Goal: Transaction & Acquisition: Purchase product/service

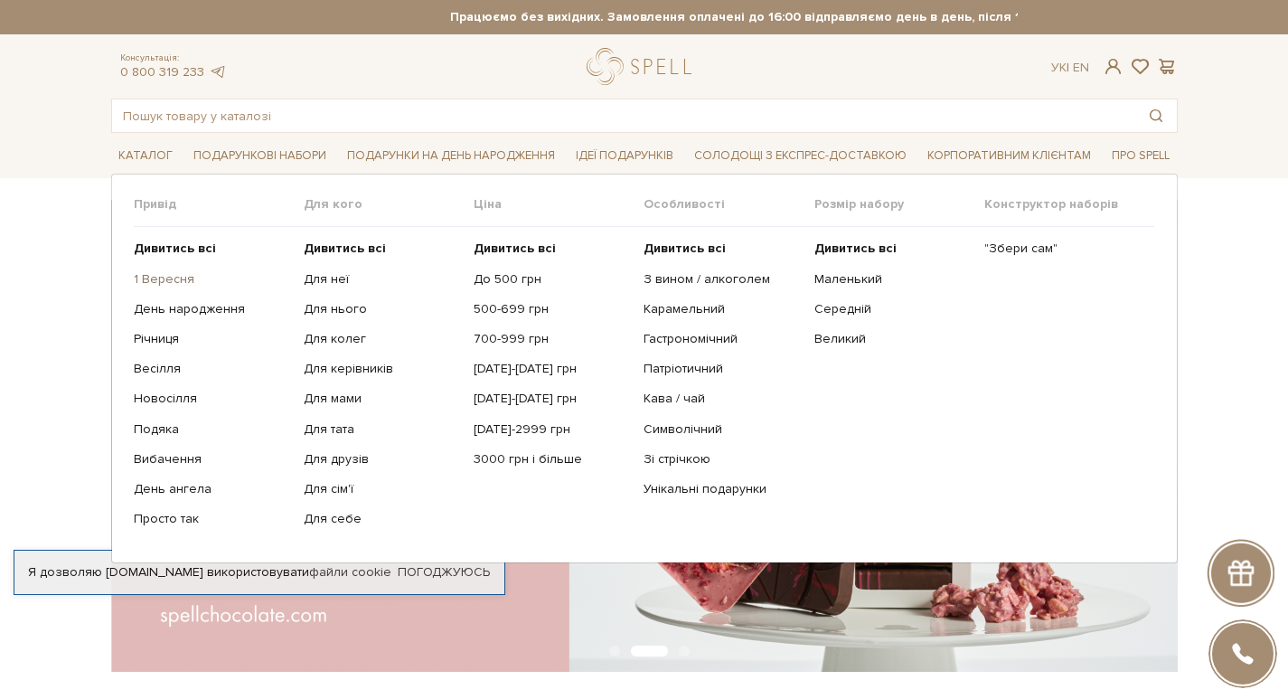
click at [160, 278] on link "1 Вересня" at bounding box center [212, 279] width 156 height 16
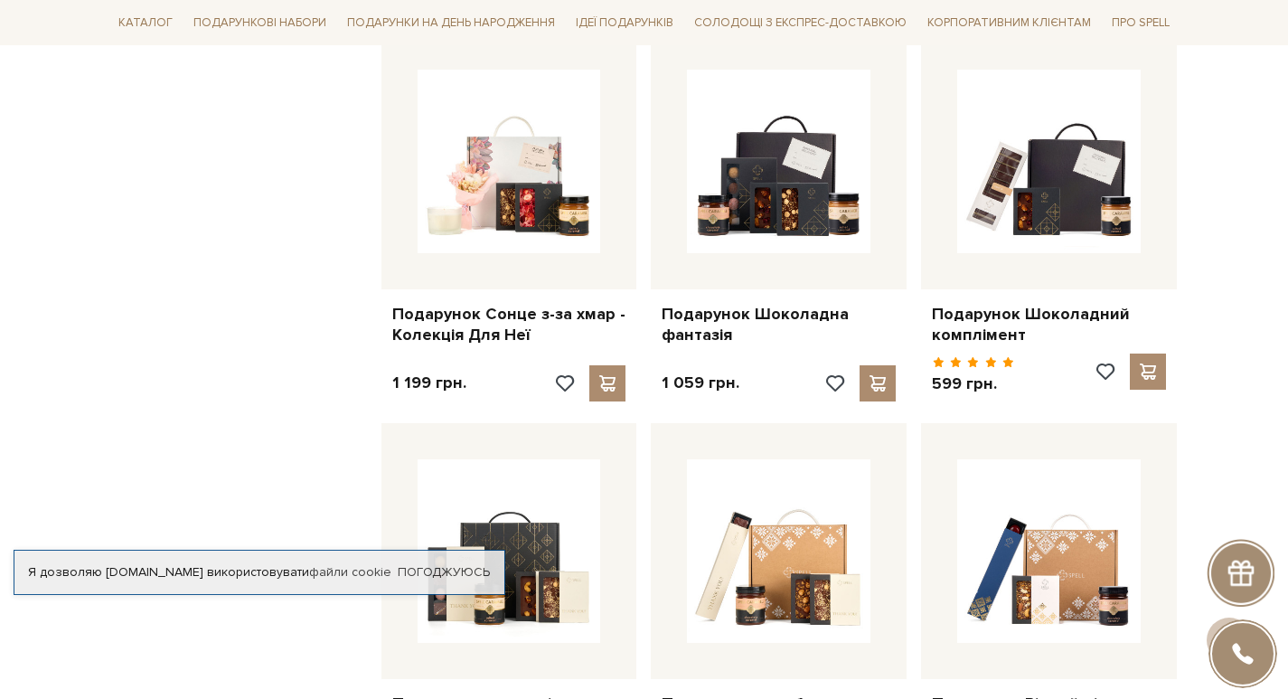
scroll to position [1537, 0]
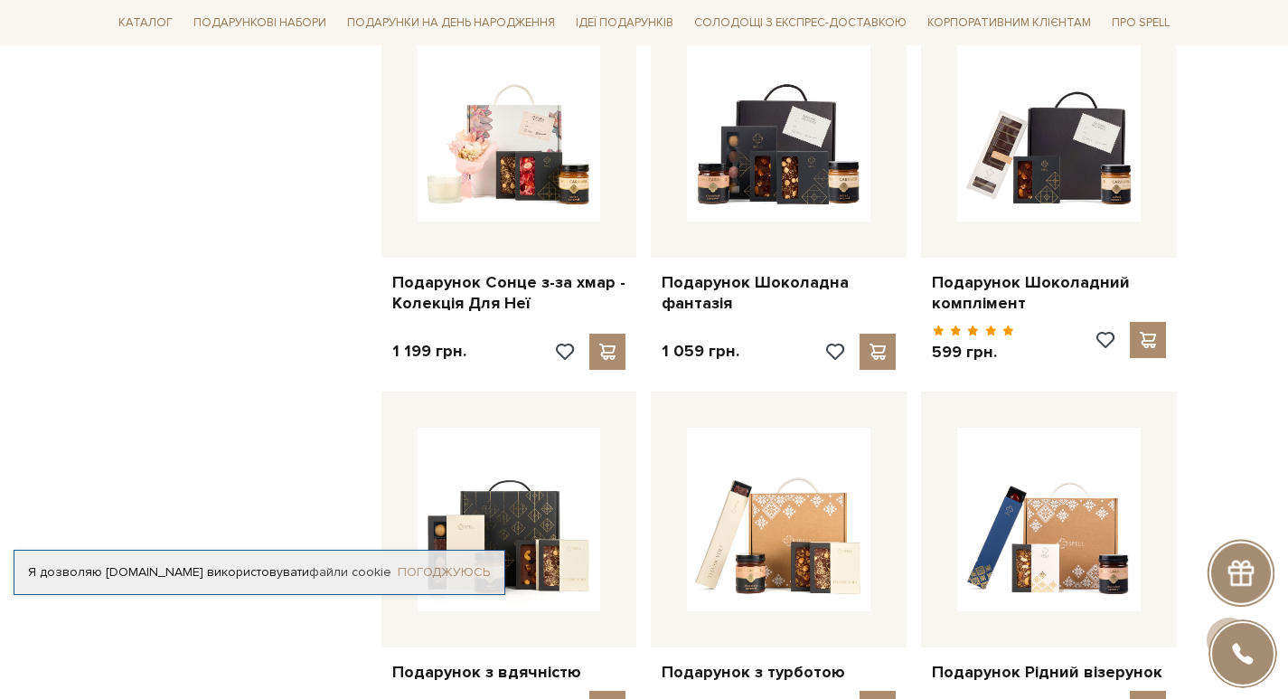
click at [429, 564] on link "Погоджуюсь" at bounding box center [444, 572] width 92 height 16
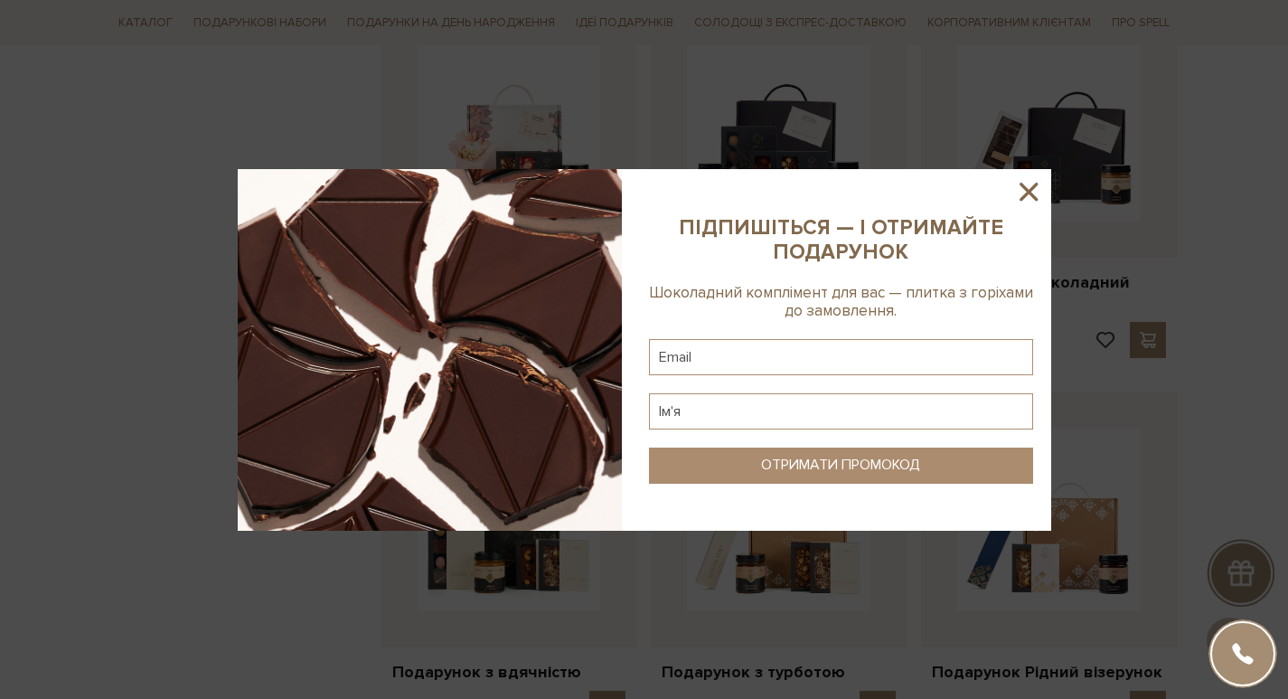
click at [1023, 187] on icon at bounding box center [1029, 192] width 18 height 18
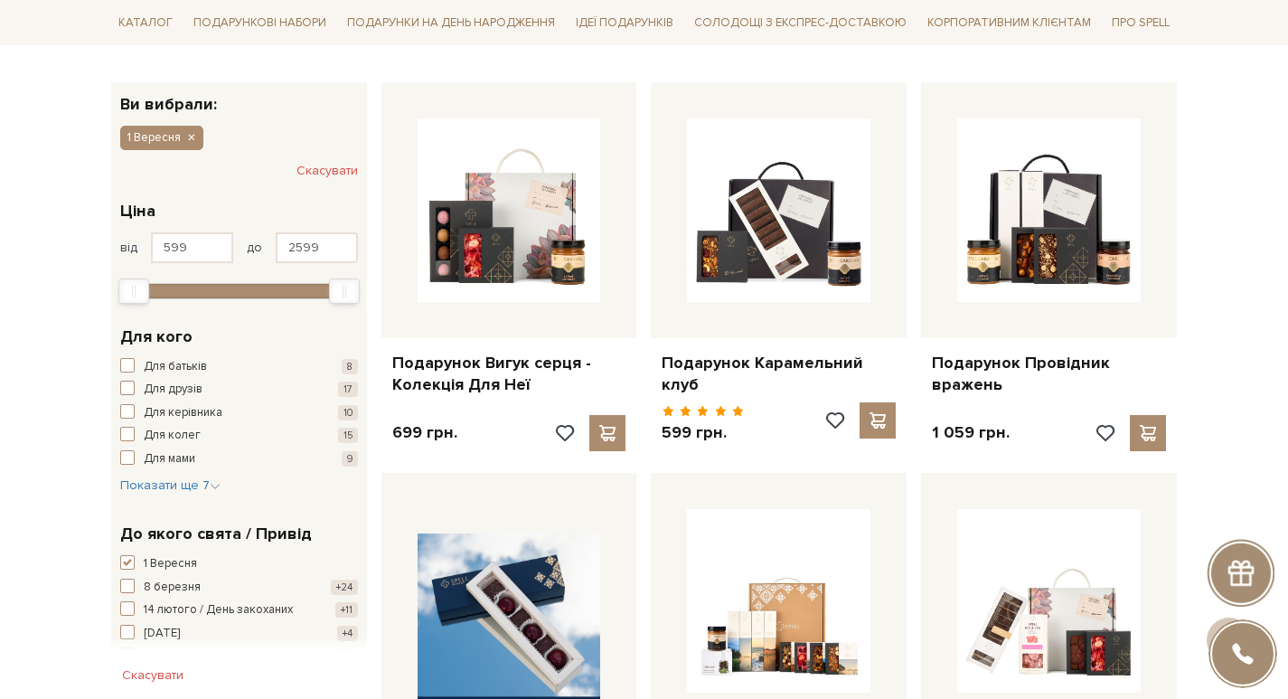
scroll to position [0, 0]
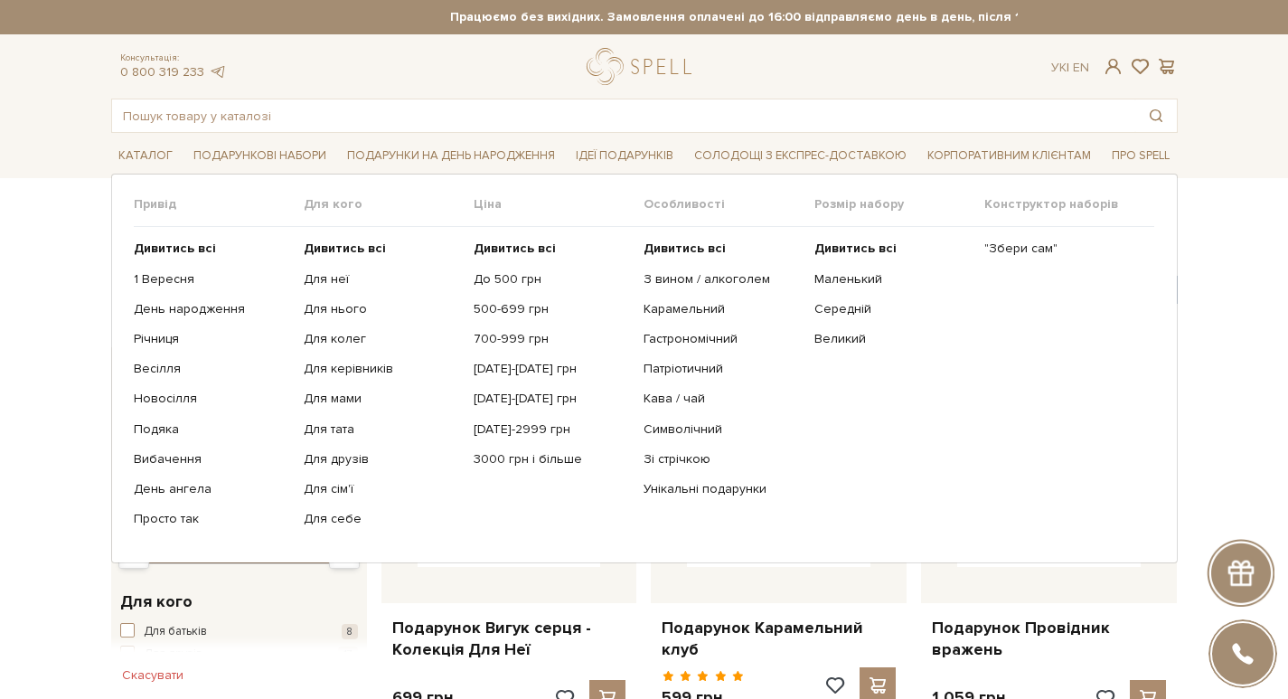
click at [334, 268] on ul "Дивитись всі Для неї Для нього Для колег Для керівників Для мами" at bounding box center [389, 384] width 170 height 314
click at [331, 278] on link "Для неї" at bounding box center [382, 279] width 156 height 16
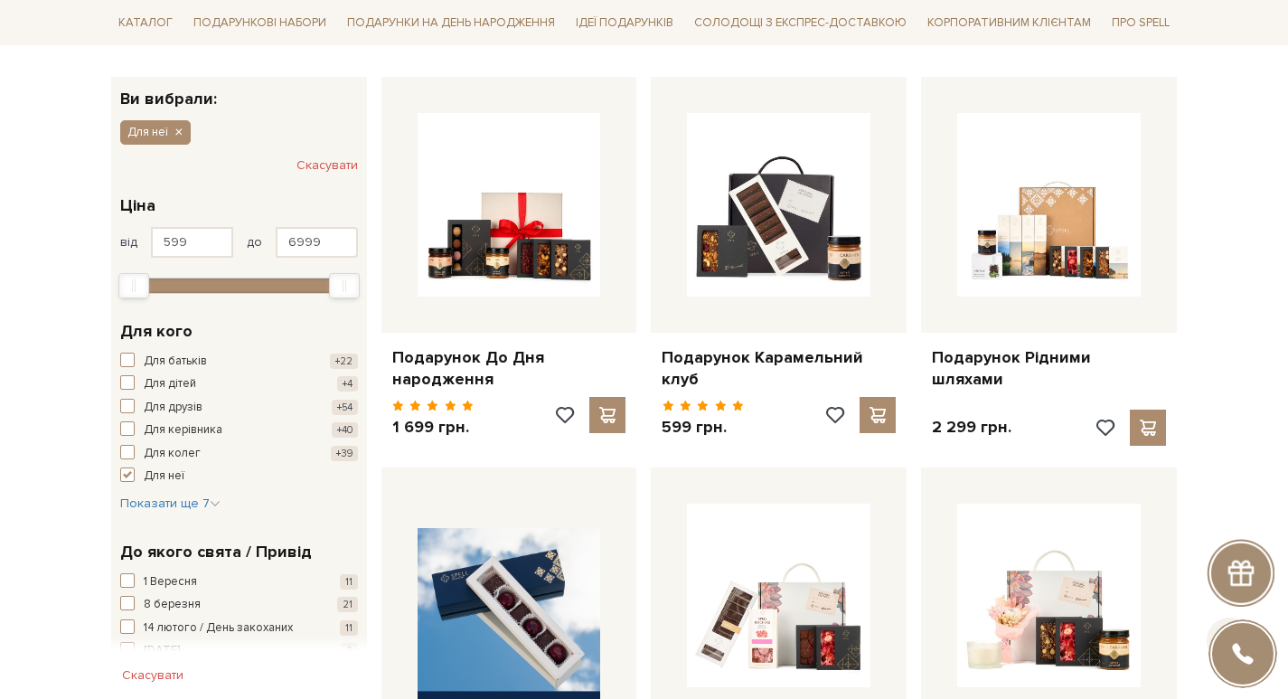
scroll to position [271, 0]
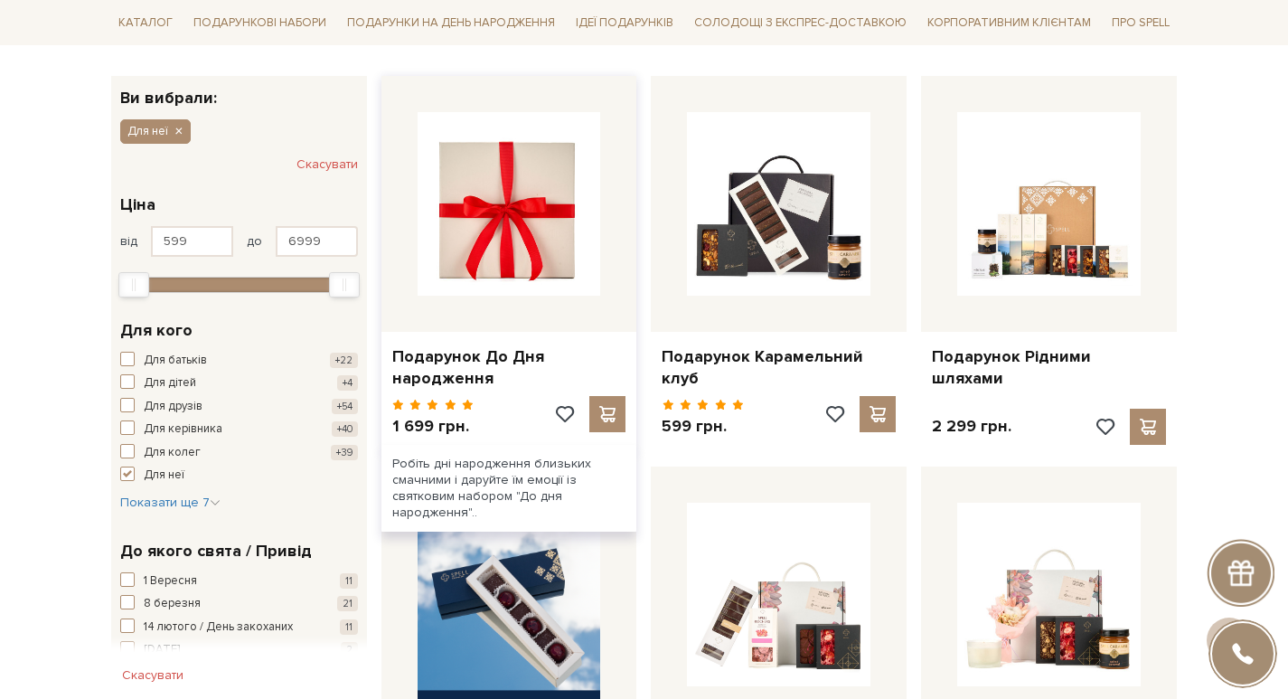
click at [494, 231] on img at bounding box center [510, 204] width 184 height 184
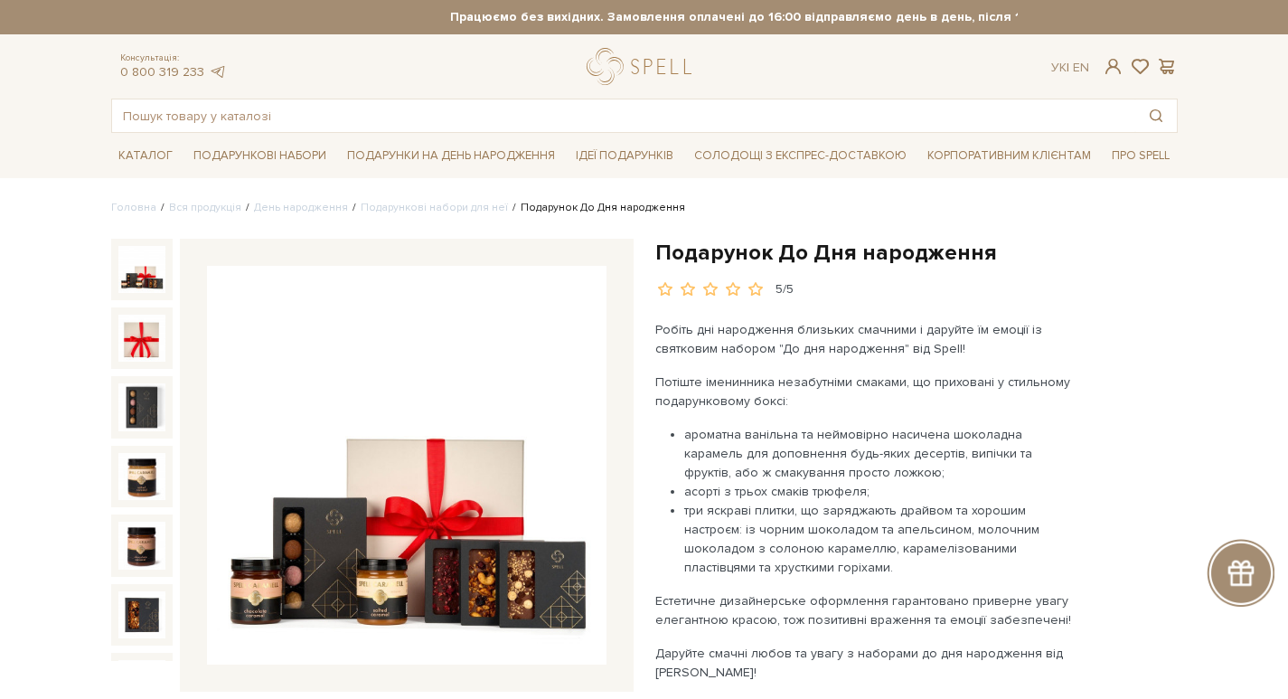
scroll to position [181, 0]
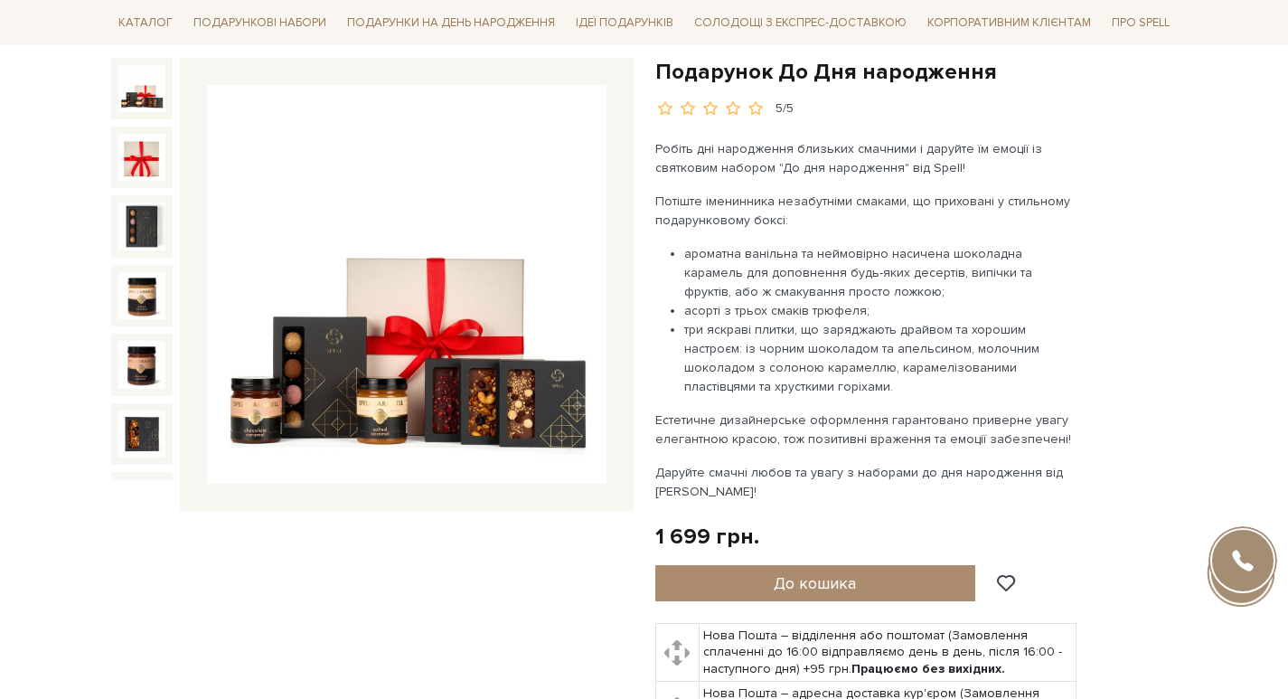
click at [416, 312] on img at bounding box center [407, 285] width 400 height 400
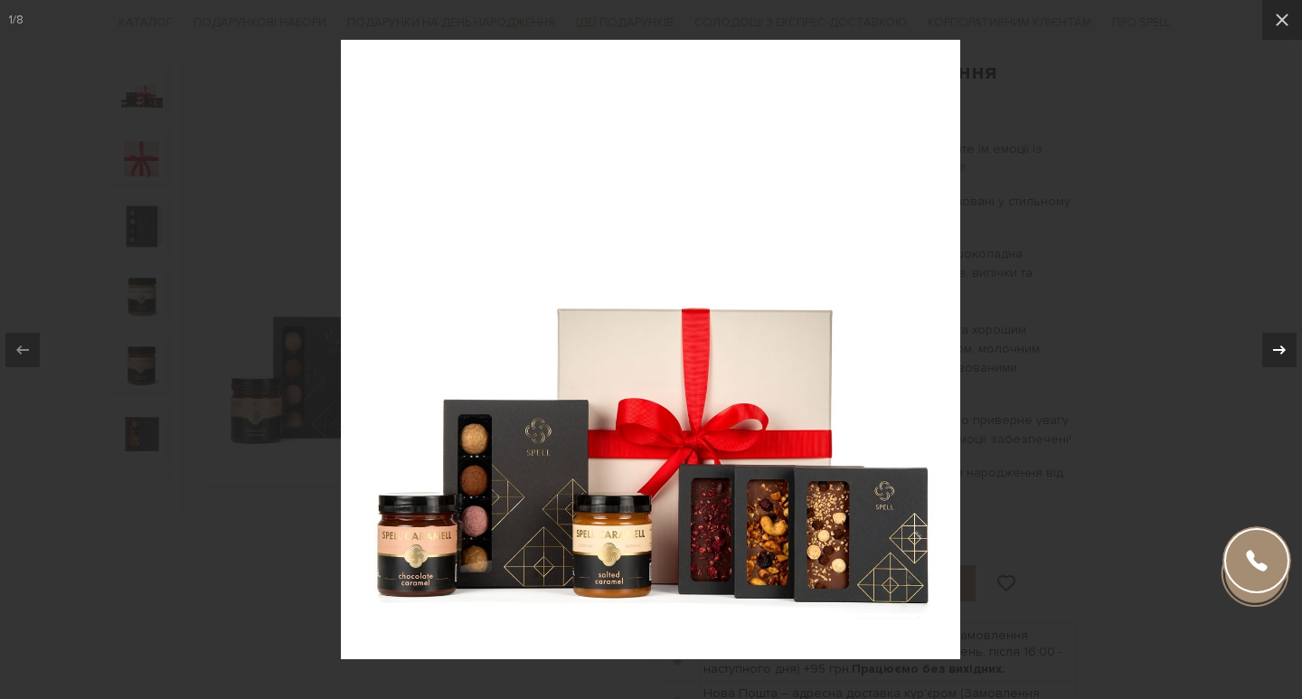
click at [1269, 349] on icon at bounding box center [1279, 350] width 22 height 22
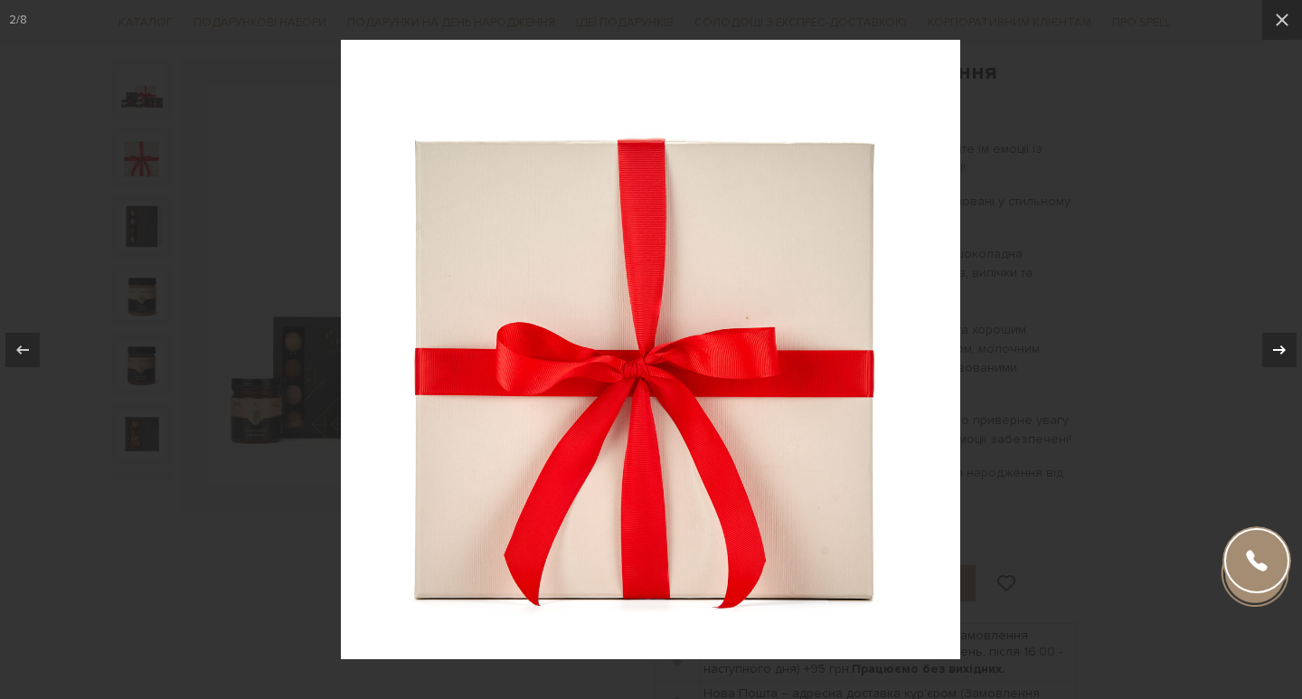
click at [1269, 349] on icon at bounding box center [1279, 350] width 22 height 22
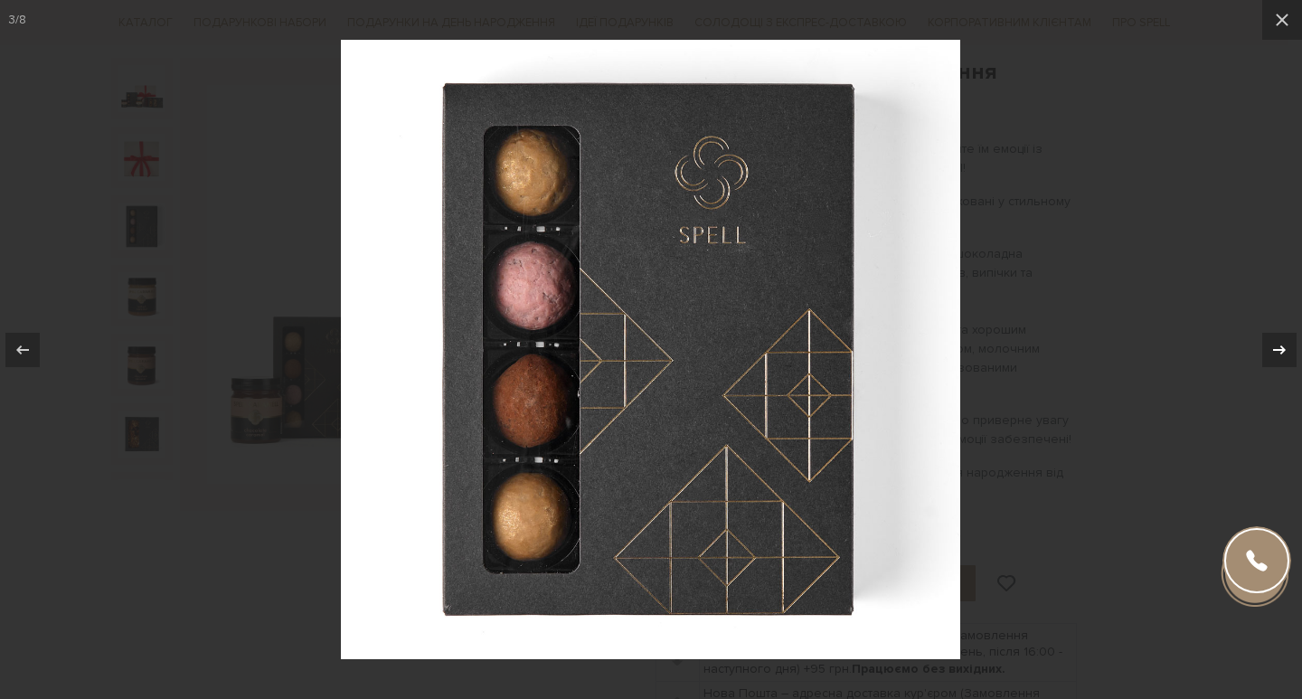
click at [1269, 349] on icon at bounding box center [1279, 350] width 22 height 22
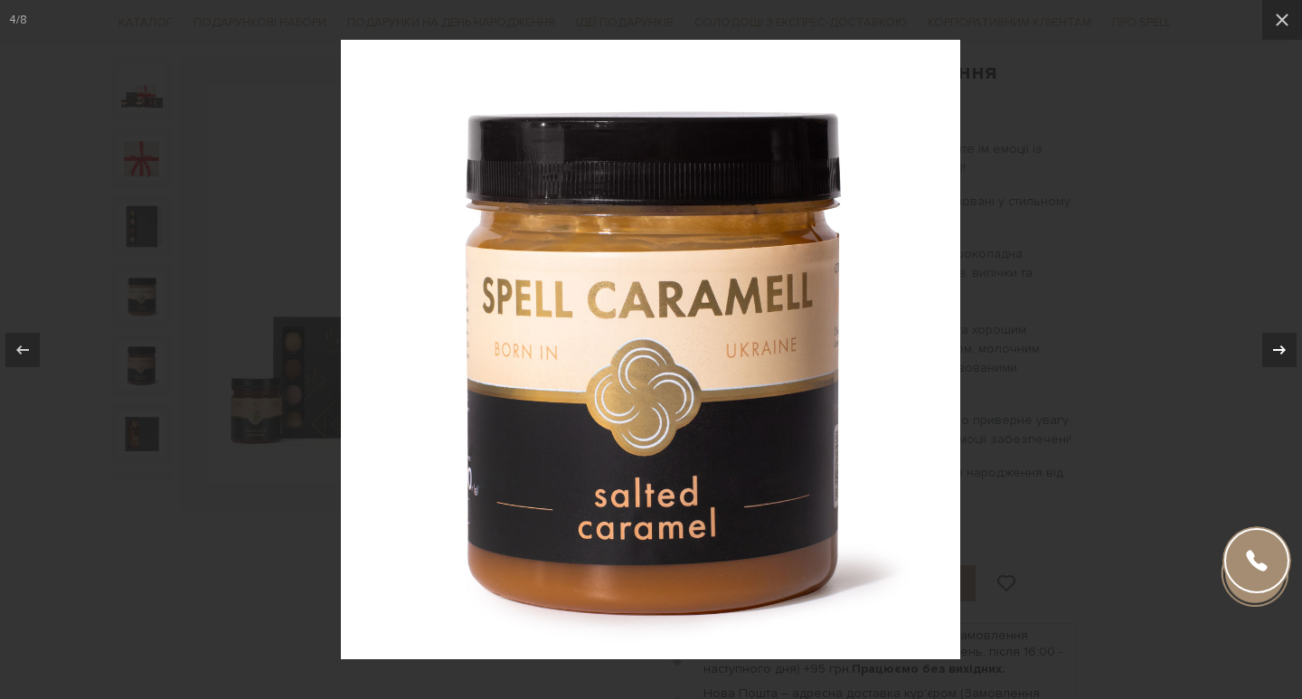
click at [1269, 349] on div "4 / 8" at bounding box center [651, 349] width 1302 height 699
click at [1269, 349] on icon at bounding box center [1279, 350] width 22 height 22
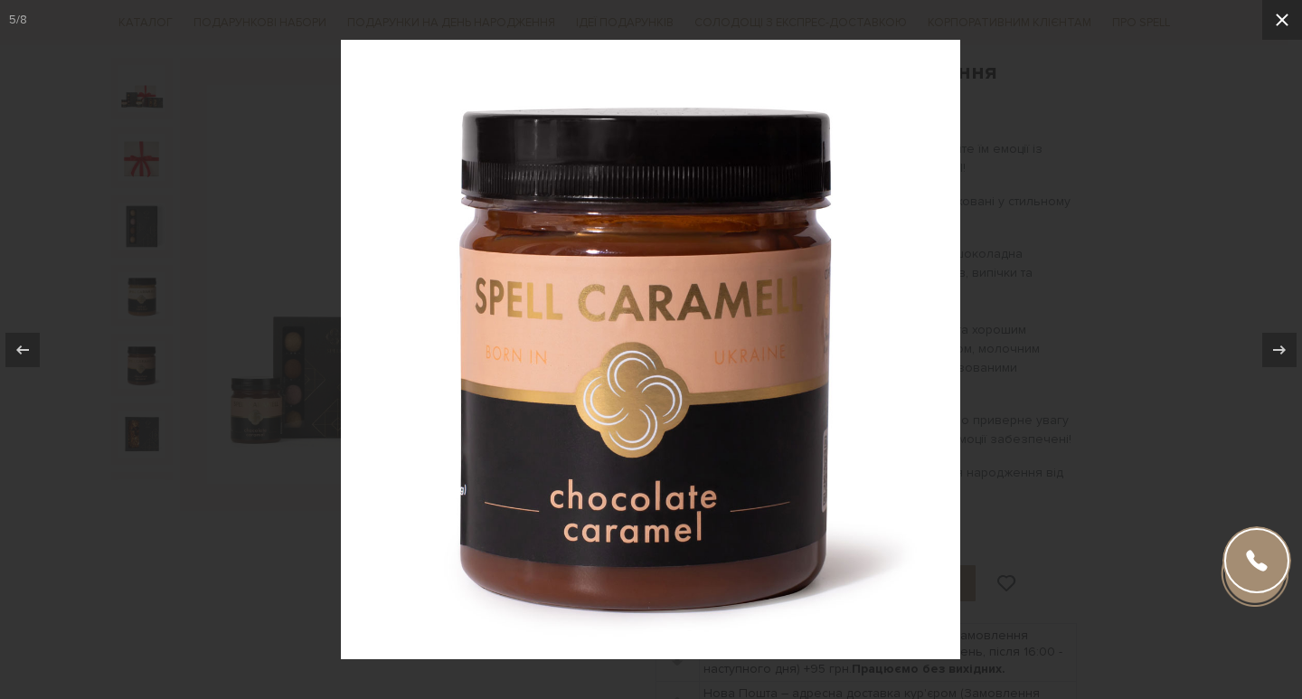
click at [1287, 22] on icon at bounding box center [1282, 20] width 22 height 22
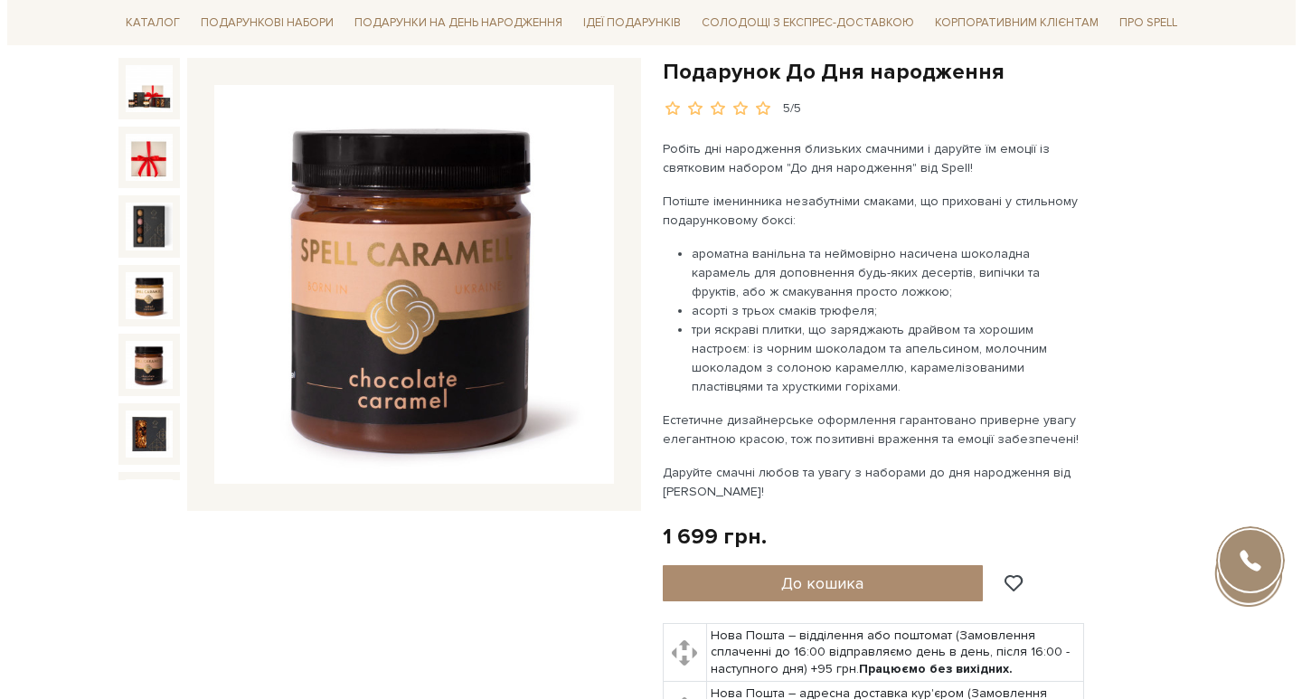
scroll to position [92, 0]
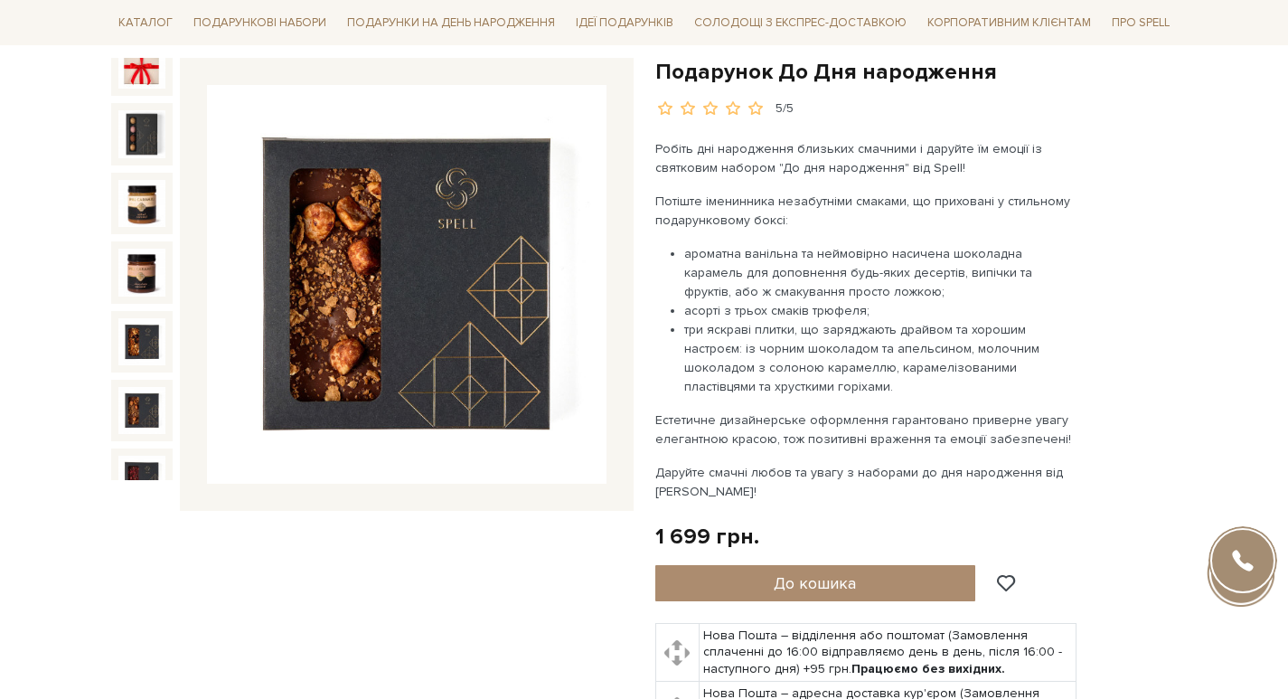
click at [146, 387] on img at bounding box center [141, 410] width 47 height 47
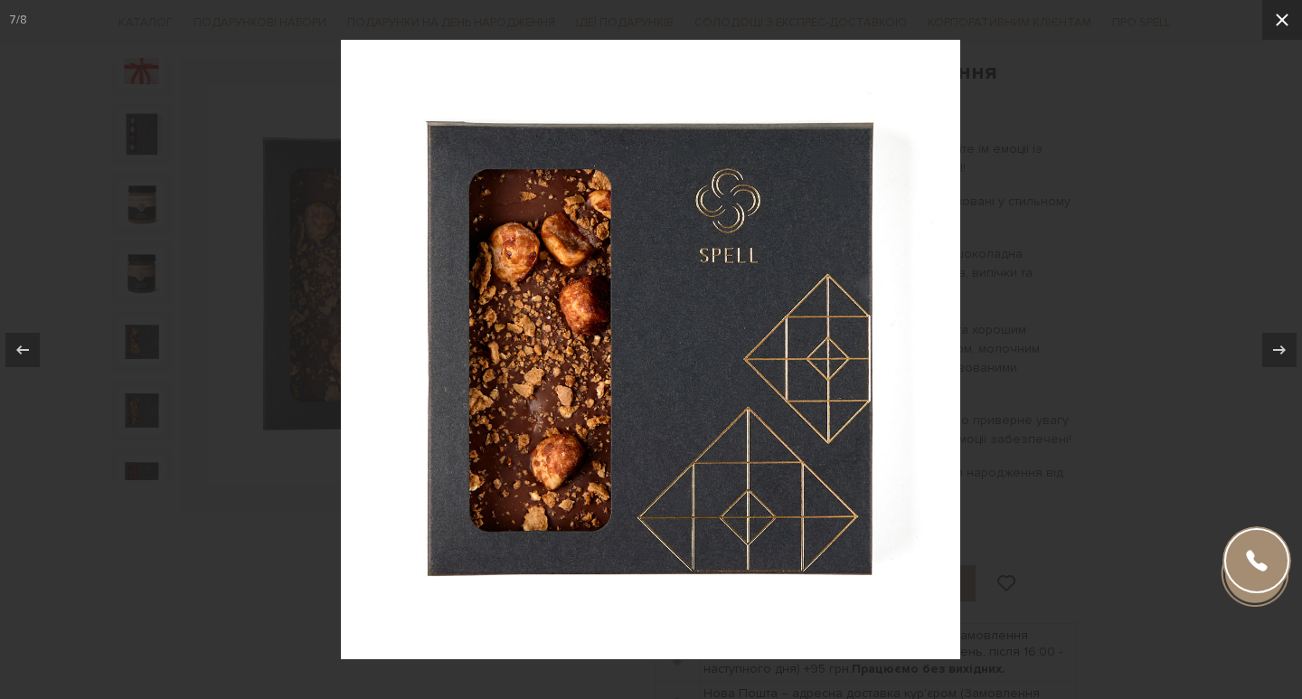
click at [1276, 9] on icon at bounding box center [1282, 20] width 22 height 22
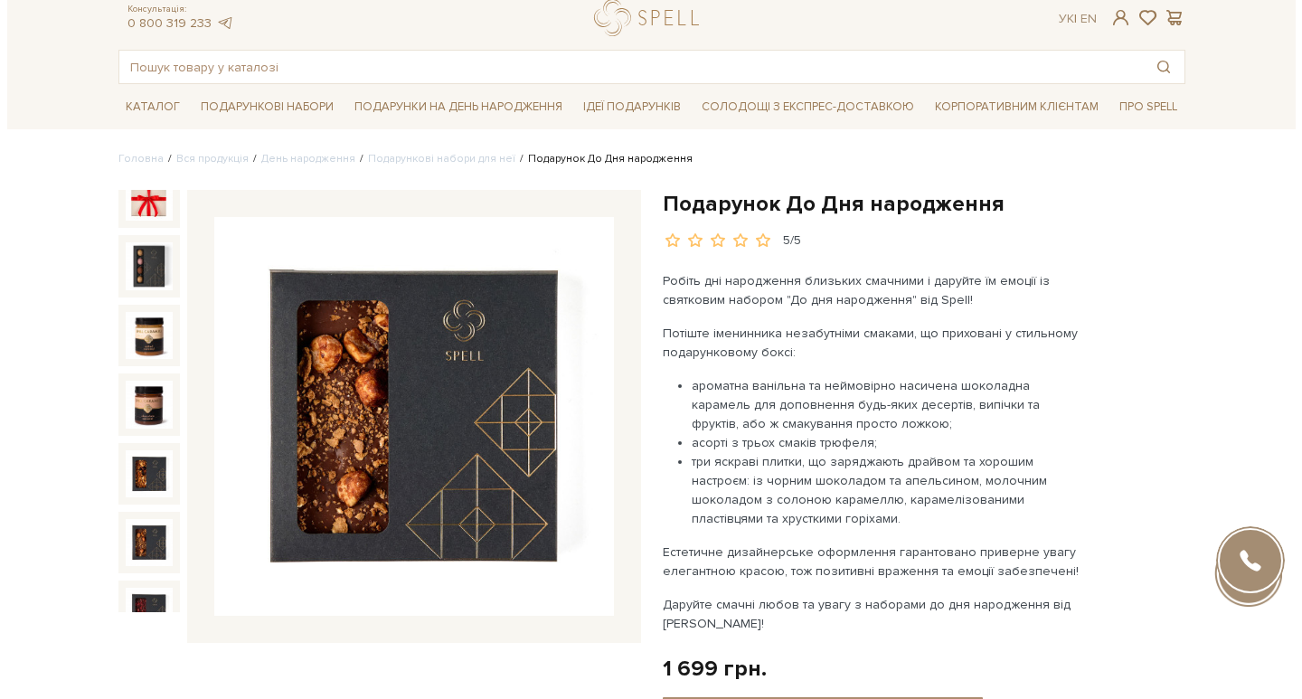
scroll to position [90, 0]
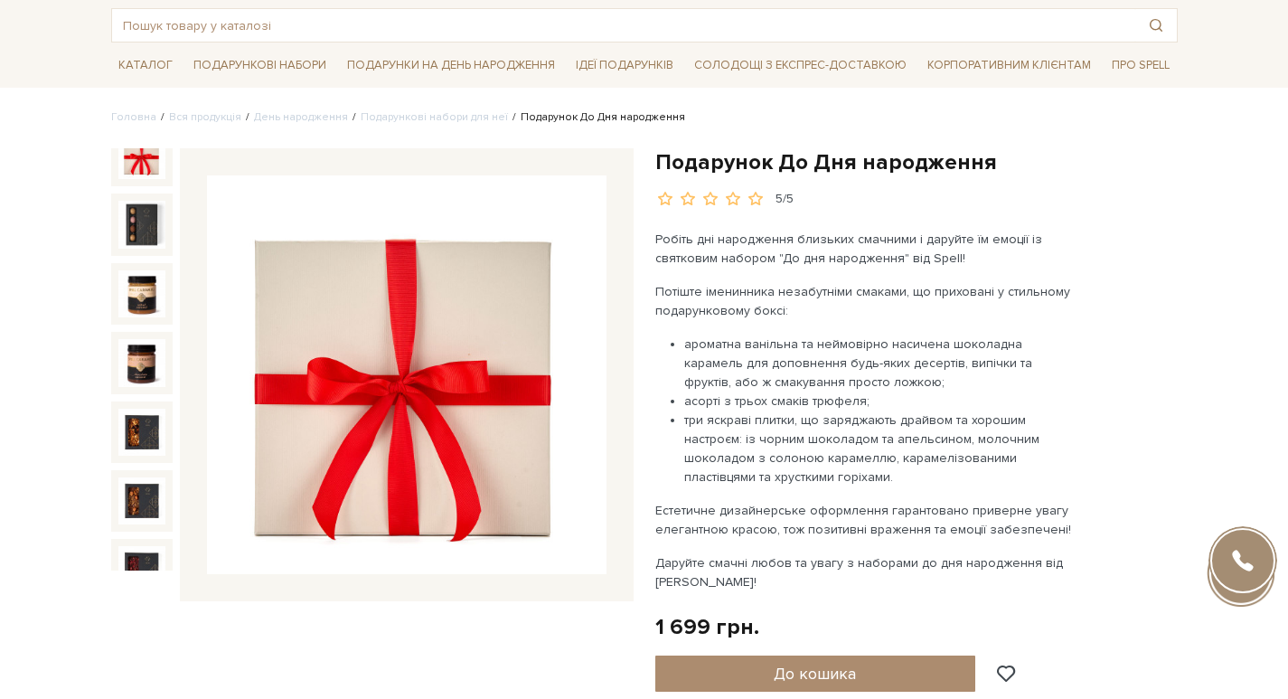
click at [137, 155] on img at bounding box center [141, 155] width 47 height 47
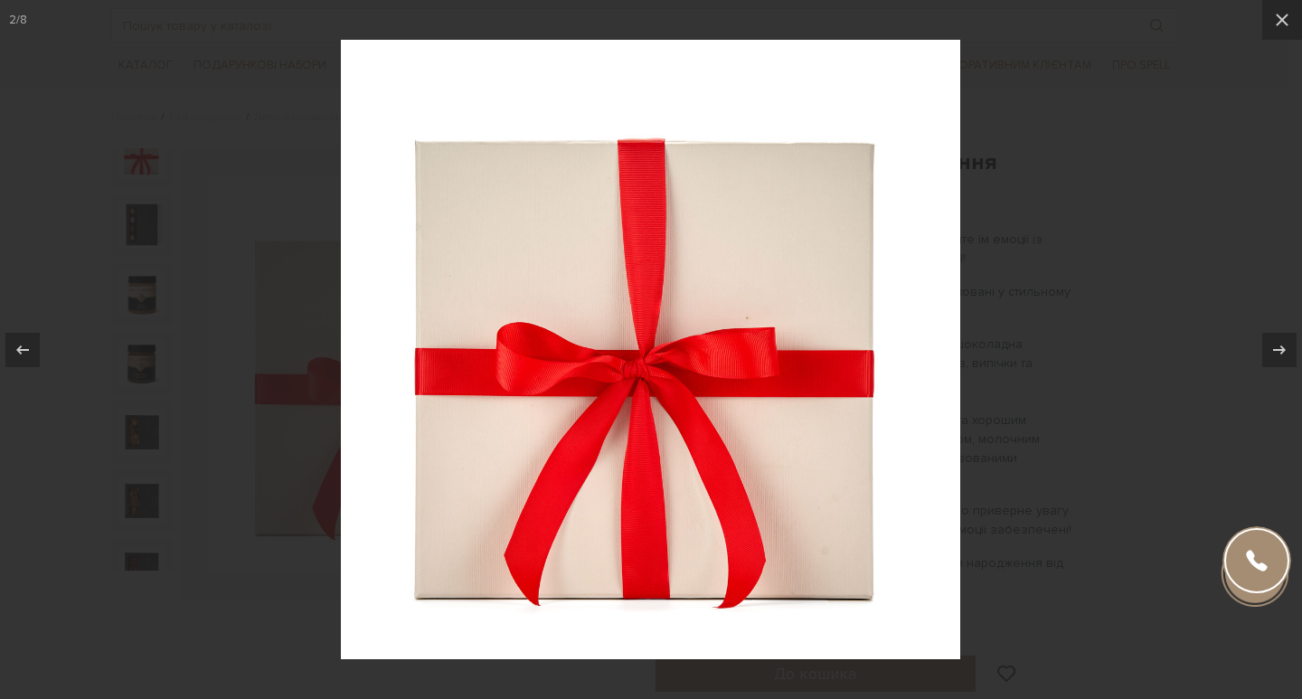
drag, startPoint x: 1283, startPoint y: 21, endPoint x: 1137, endPoint y: 87, distance: 159.8
click at [1280, 23] on icon at bounding box center [1282, 20] width 13 height 13
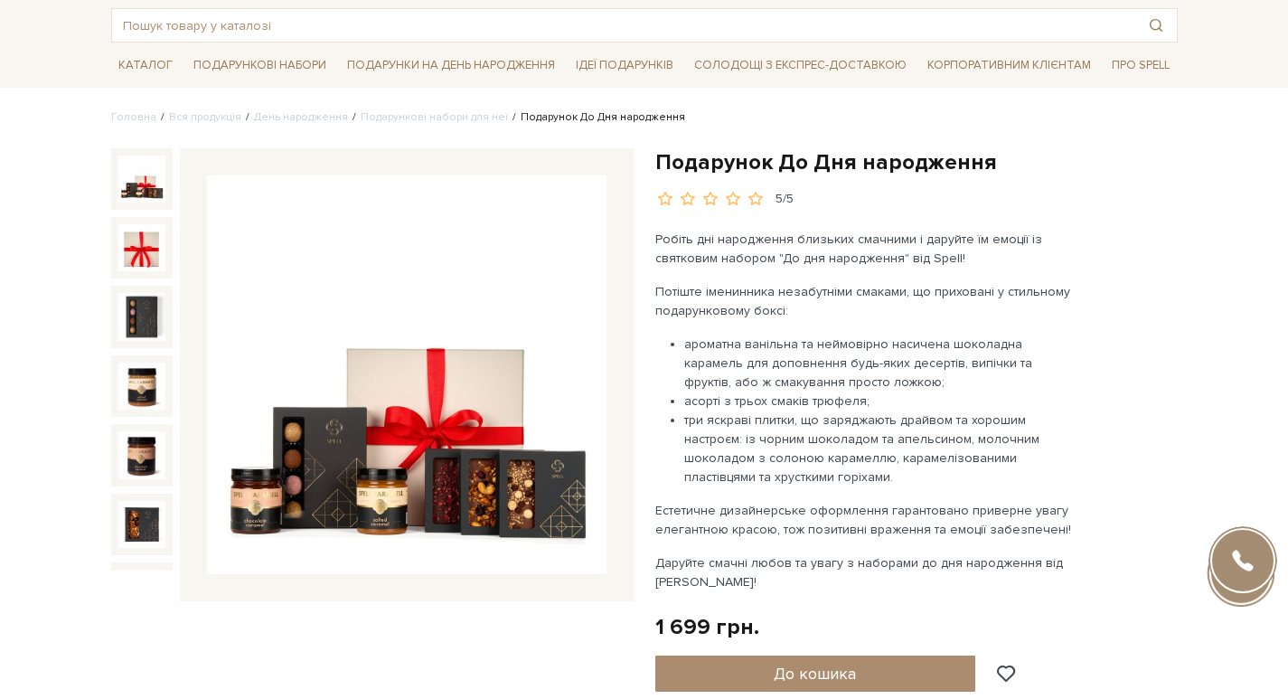
scroll to position [181, 0]
